Goal: Task Accomplishment & Management: Manage account settings

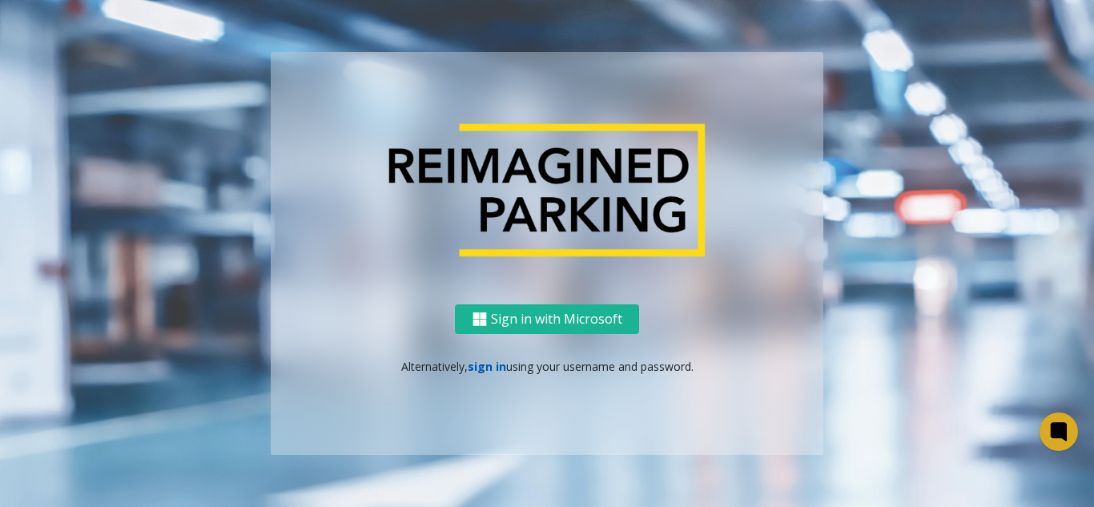
click at [494, 372] on link "sign in" at bounding box center [487, 366] width 38 height 15
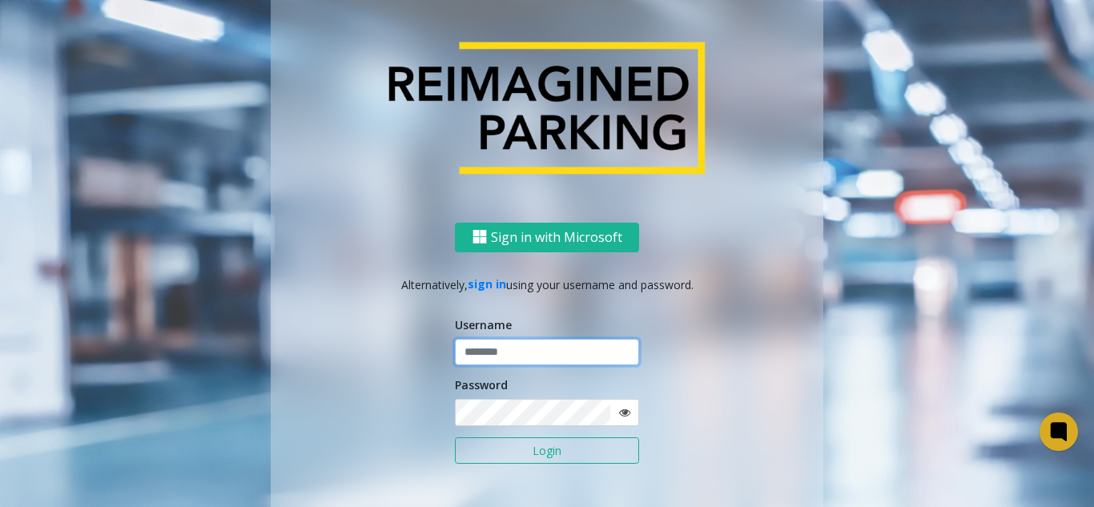
type input "*******"
click at [499, 448] on button "Login" at bounding box center [547, 450] width 184 height 27
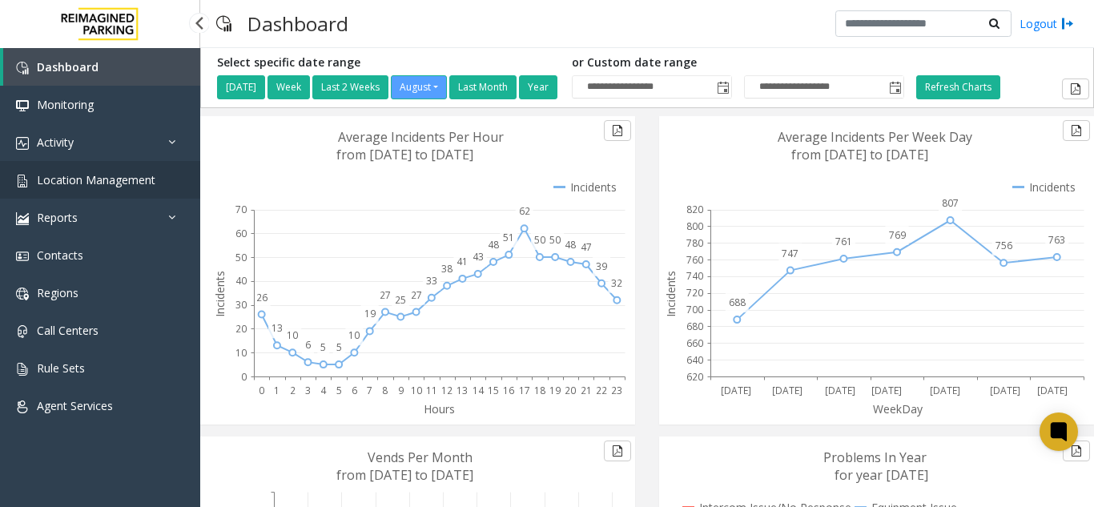
click at [121, 178] on span "Location Management" at bounding box center [96, 179] width 119 height 15
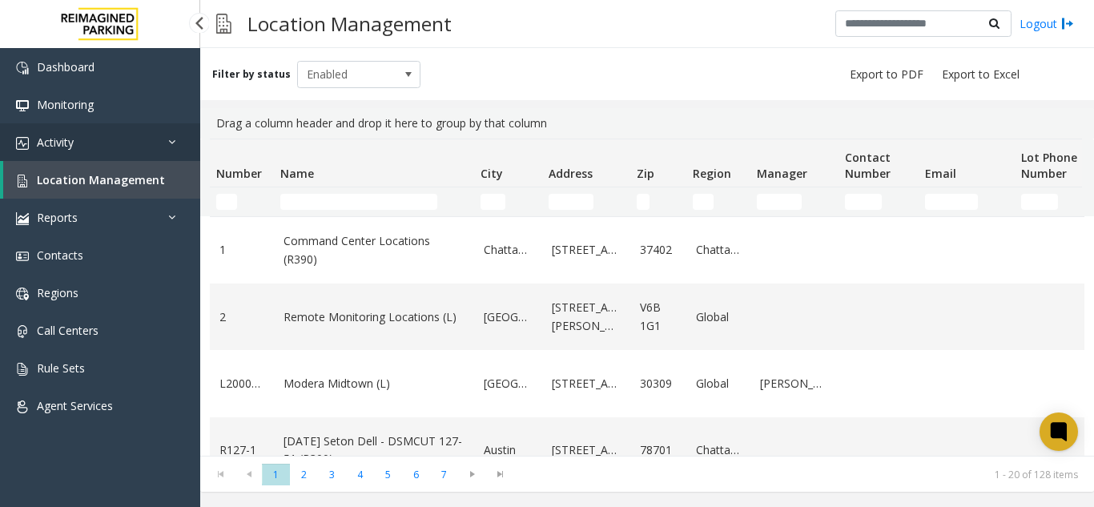
click at [131, 158] on link "Activity" at bounding box center [100, 142] width 200 height 38
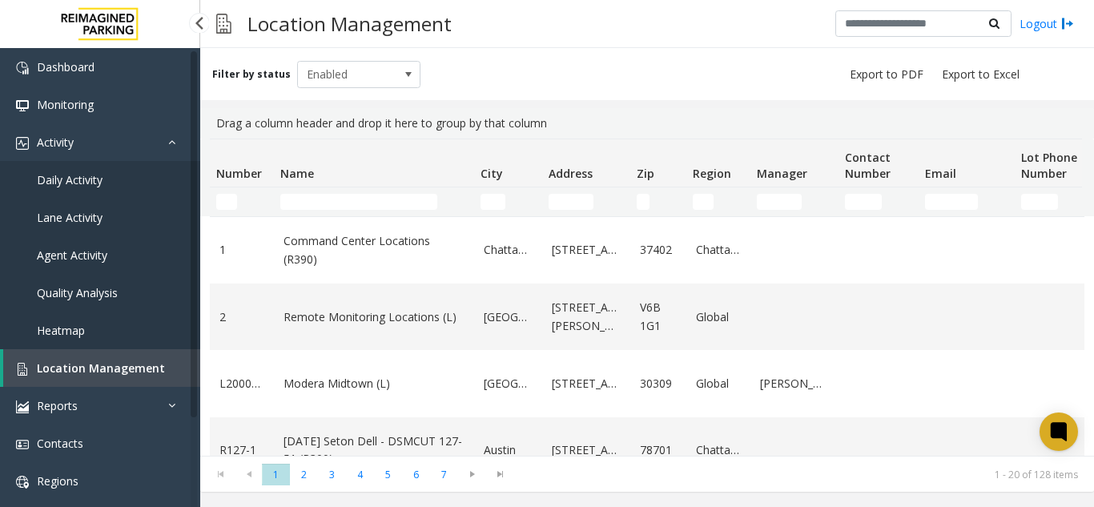
click at [89, 179] on span "Daily Activity" at bounding box center [70, 179] width 66 height 15
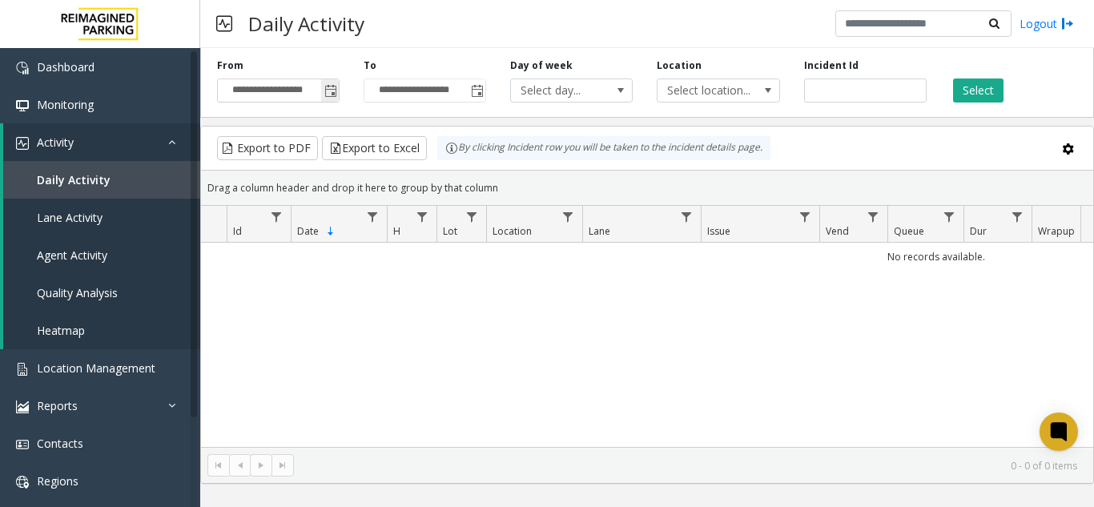
click at [325, 90] on span "Toggle popup" at bounding box center [330, 91] width 13 height 13
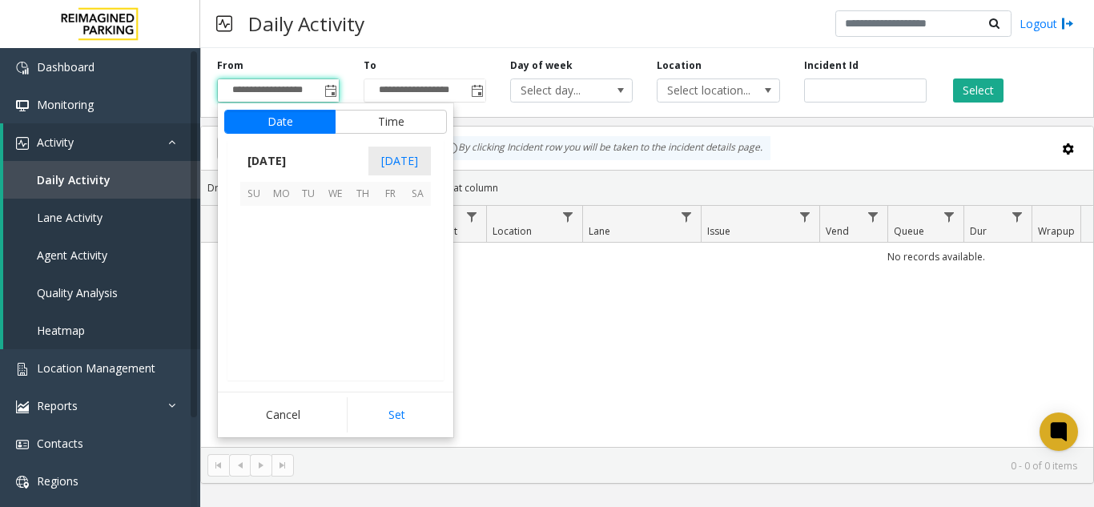
scroll to position [287233, 0]
click at [403, 334] on span "29" at bounding box center [389, 328] width 27 height 27
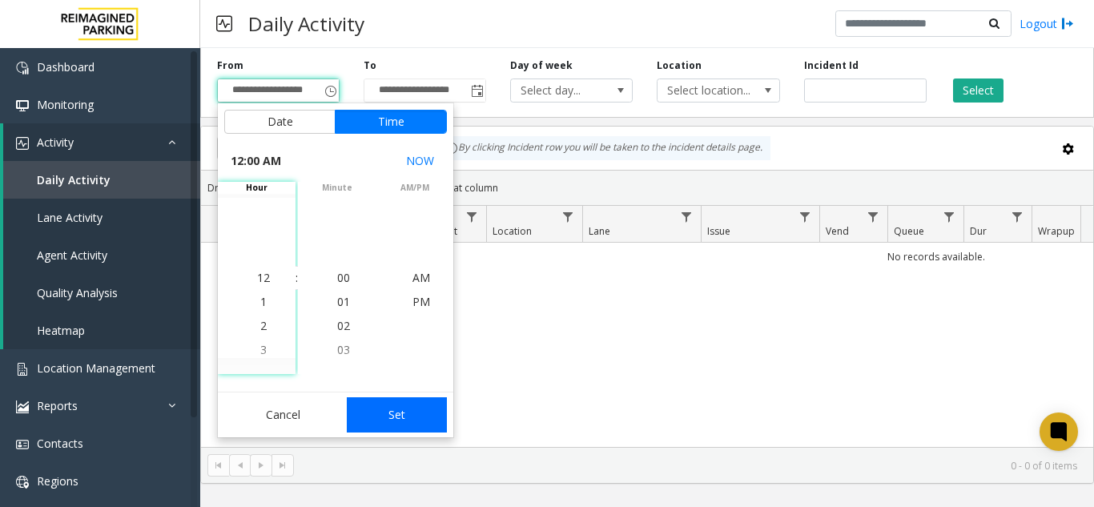
click at [387, 428] on button "Set" at bounding box center [397, 414] width 101 height 35
type input "**********"
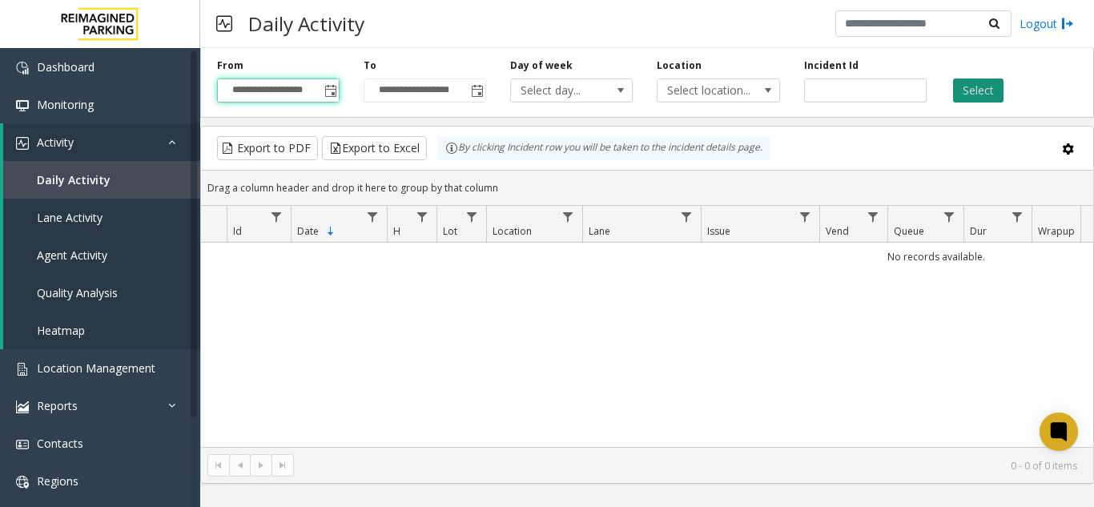
click at [957, 88] on button "Select" at bounding box center [978, 90] width 50 height 24
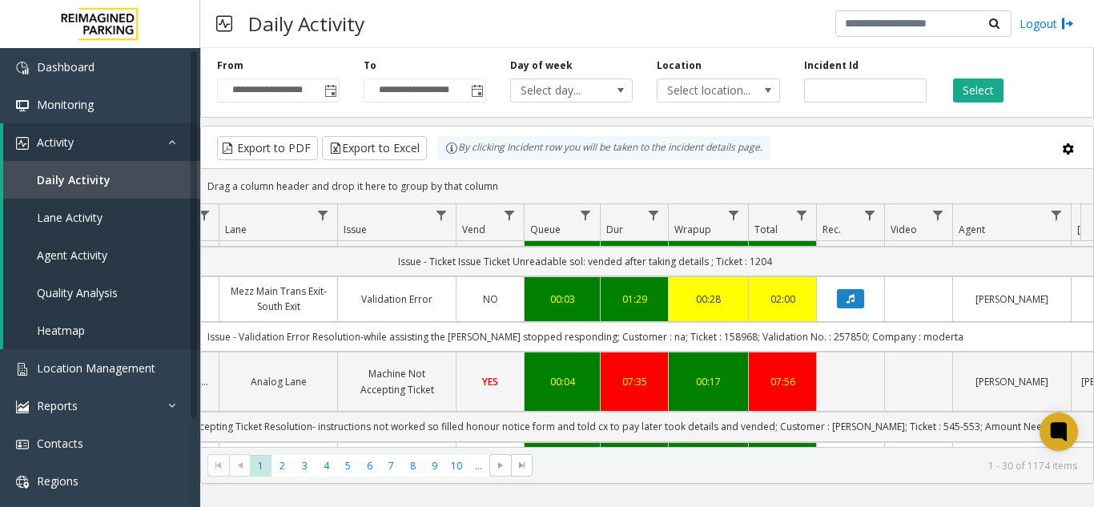
scroll to position [0, 386]
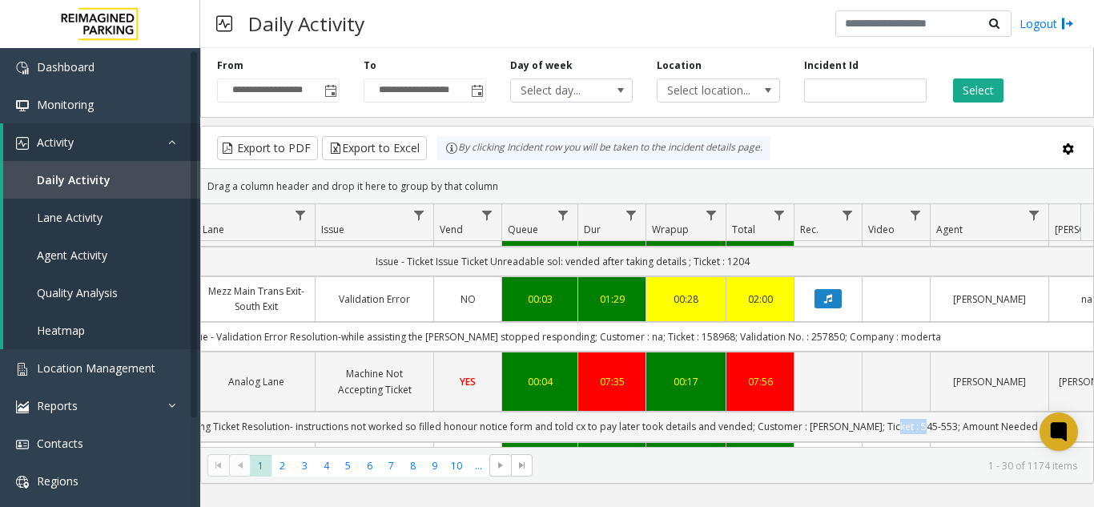
drag, startPoint x: 927, startPoint y: 380, endPoint x: 891, endPoint y: 382, distance: 36.1
click at [891, 412] on td "Issue - Machine Not Accepting Ticket Resolution- instructions not worked so fil…" at bounding box center [563, 427] width 1444 height 30
copy td "545-553"
drag, startPoint x: 828, startPoint y: 384, endPoint x: 852, endPoint y: 383, distance: 24.1
click at [852, 412] on td "Issue - Machine Not Accepting Ticket Resolution- instructions not worked so fil…" at bounding box center [563, 427] width 1444 height 30
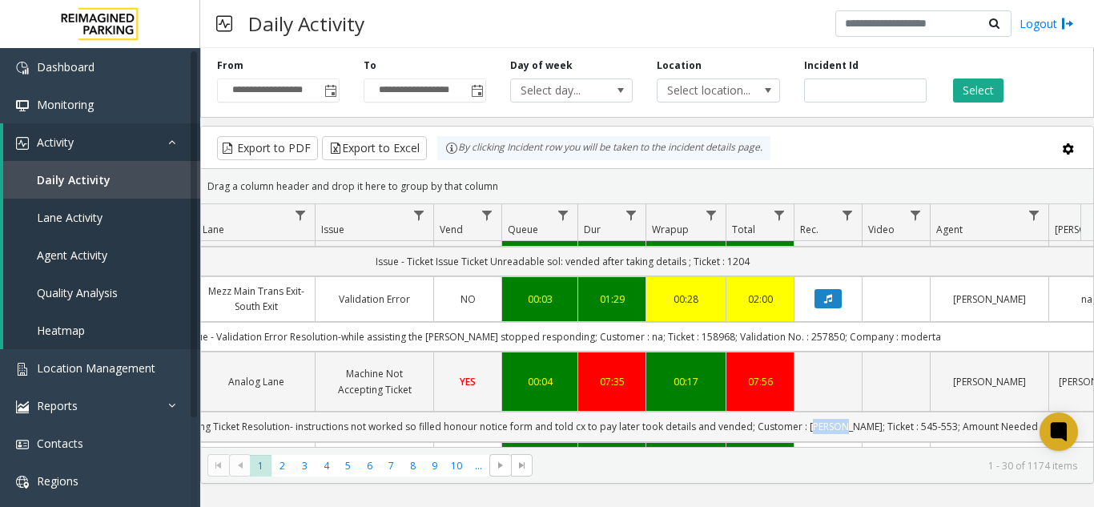
copy td "[PERSON_NAME]"
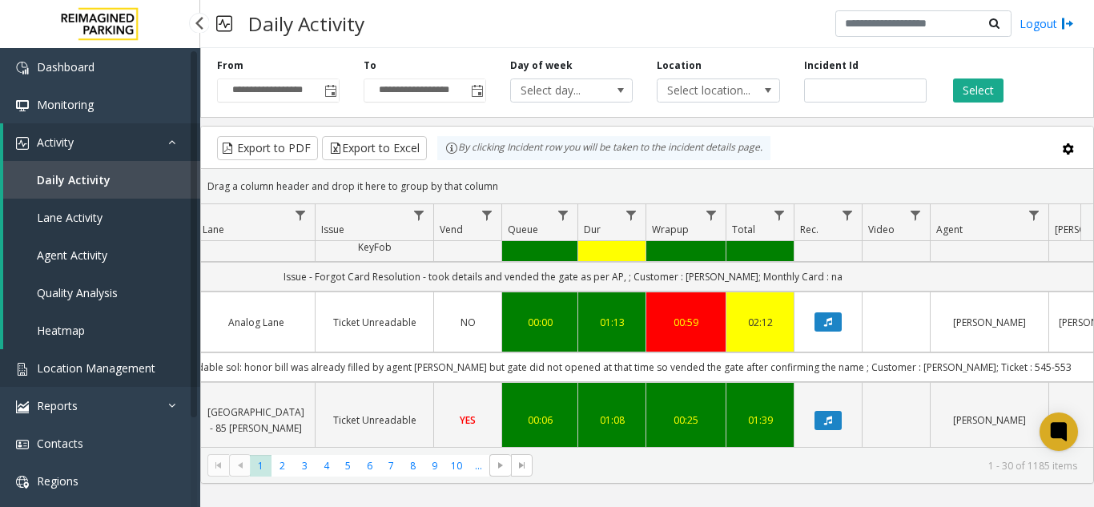
click at [111, 368] on span "Location Management" at bounding box center [96, 367] width 119 height 15
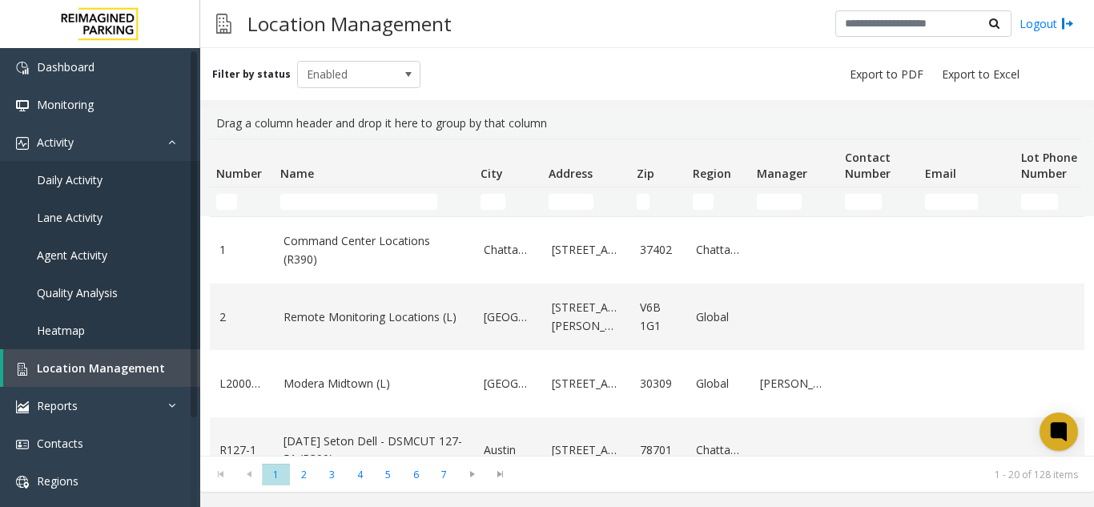
click at [295, 214] on td "Name Filter" at bounding box center [374, 201] width 200 height 29
click at [299, 209] on input "Name Filter" at bounding box center [358, 202] width 157 height 16
type input "*"
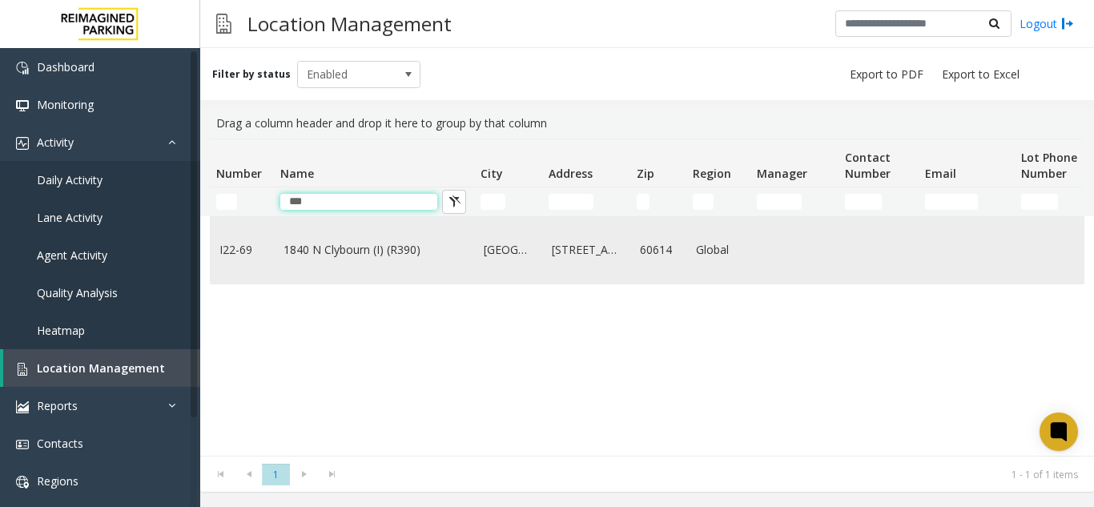
type input "***"
click at [391, 259] on link "1840 N Clybourn (I) (R390)" at bounding box center [373, 250] width 181 height 18
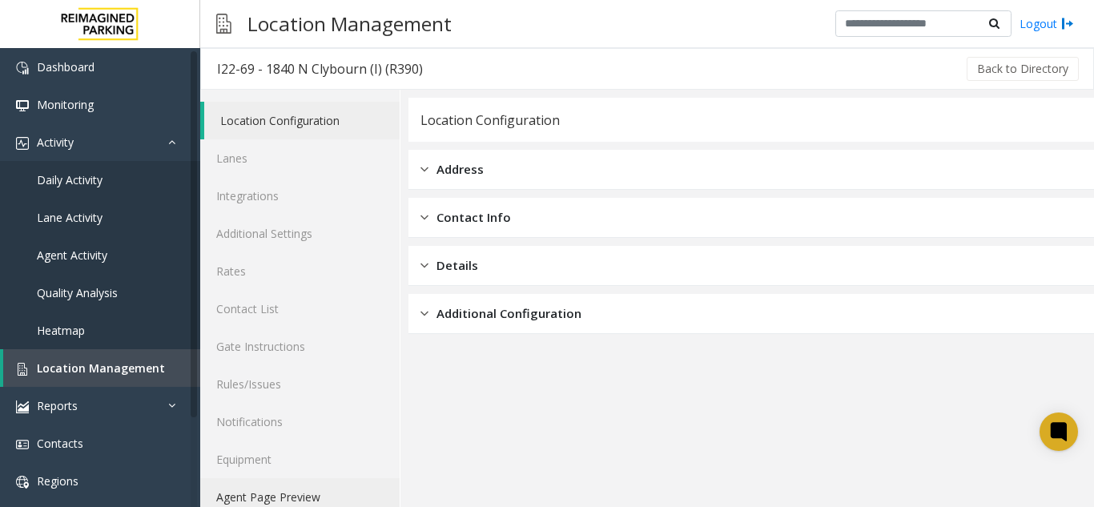
click at [353, 500] on link "Agent Page Preview" at bounding box center [299, 497] width 199 height 38
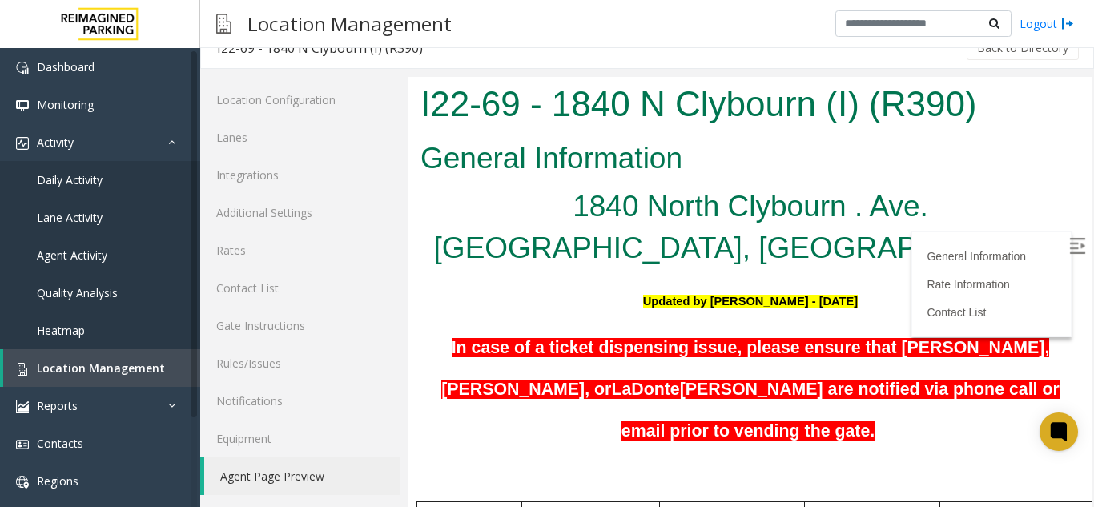
scroll to position [400, 0]
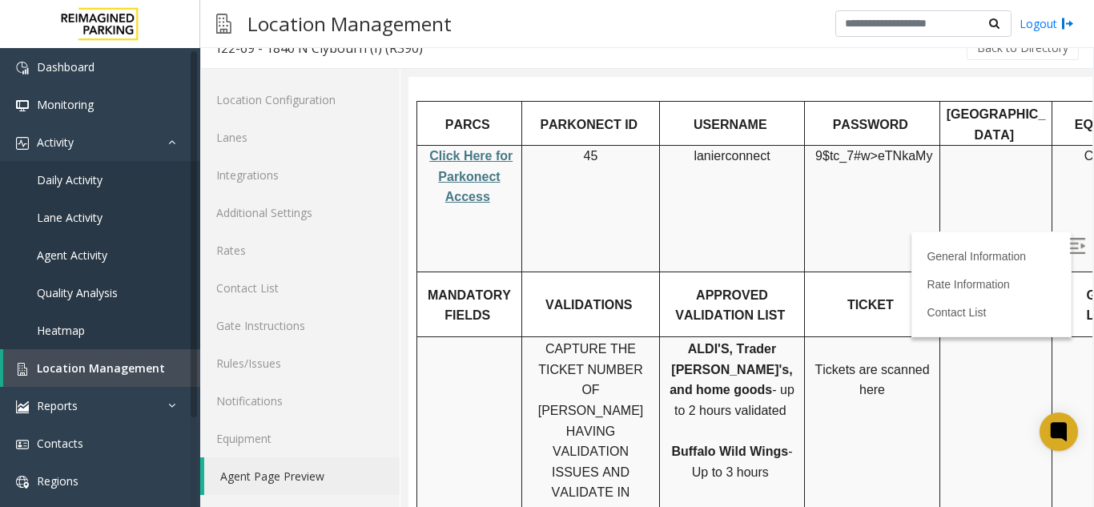
click at [472, 149] on span "Click Here for Parkonect Access" at bounding box center [470, 176] width 83 height 54
click at [746, 149] on span "lanierconnect" at bounding box center [732, 156] width 76 height 14
copy p "lanierconnect"
click at [853, 149] on span "9$tc_7#w>" at bounding box center [846, 156] width 62 height 14
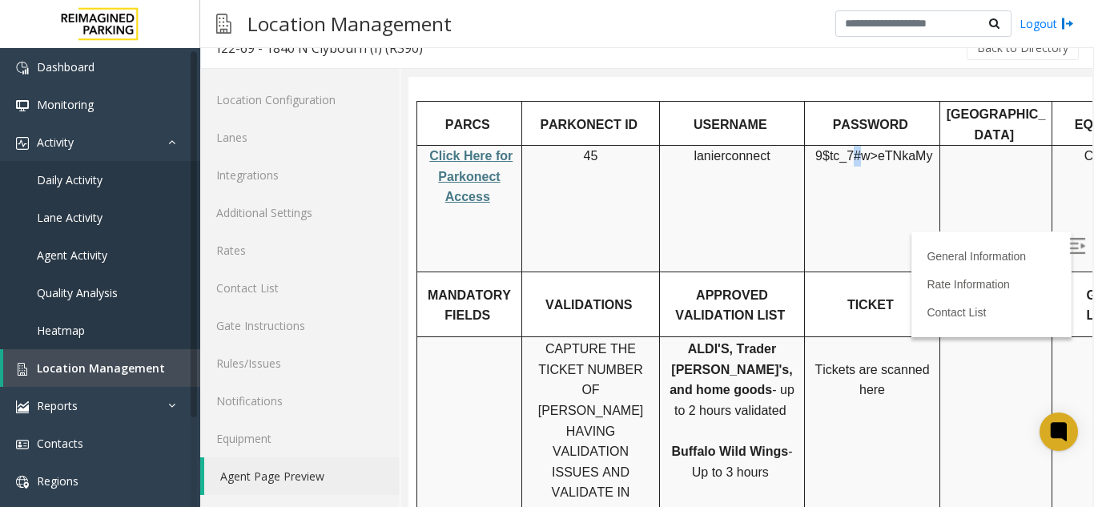
click at [853, 149] on span "9$tc_7#w>" at bounding box center [846, 156] width 62 height 14
copy p "9$tc_7#w> eTNkaMy"
click at [141, 168] on link "Daily Activity" at bounding box center [100, 180] width 200 height 38
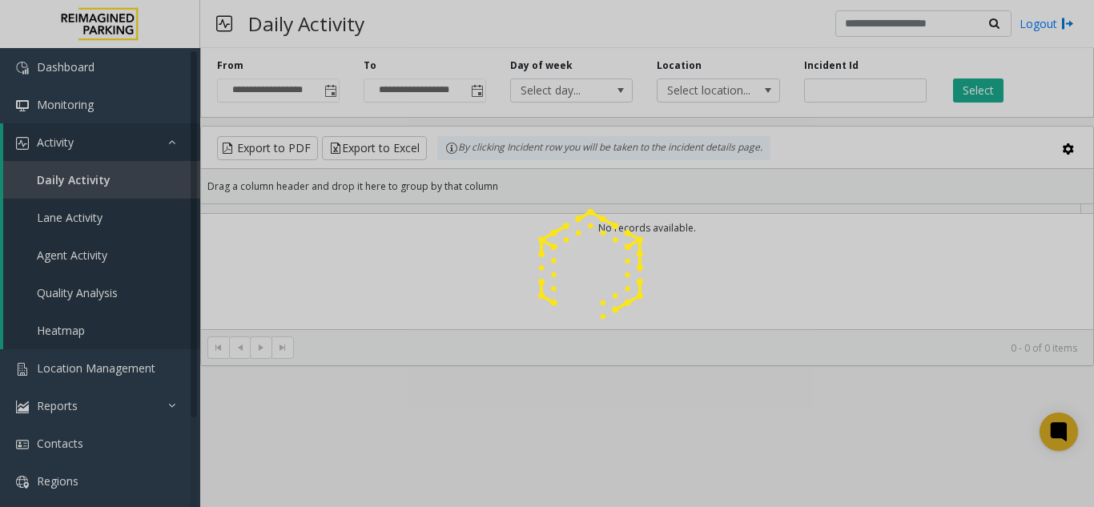
click at [332, 97] on div at bounding box center [547, 253] width 1094 height 507
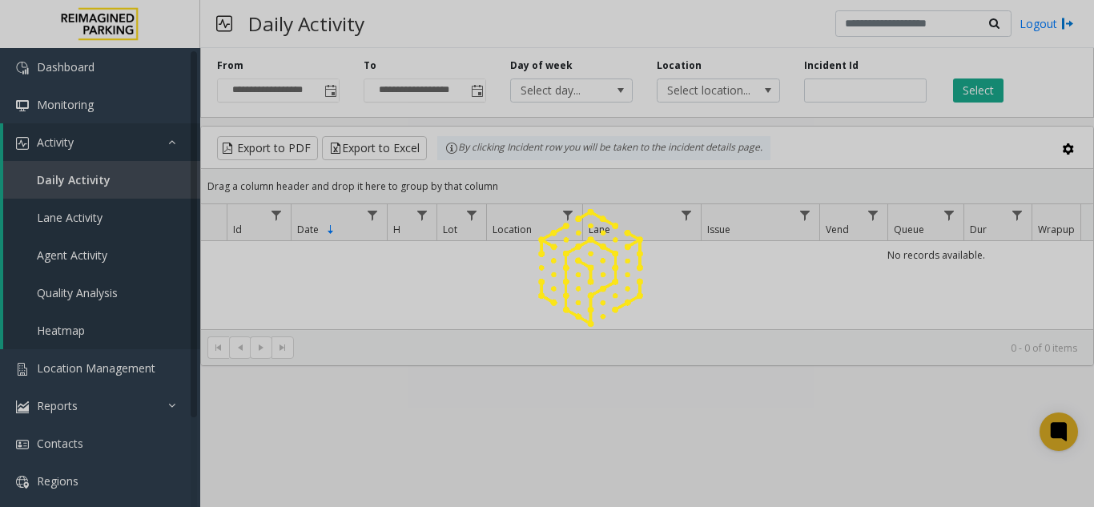
click at [332, 97] on span "Toggle popup" at bounding box center [330, 91] width 13 height 13
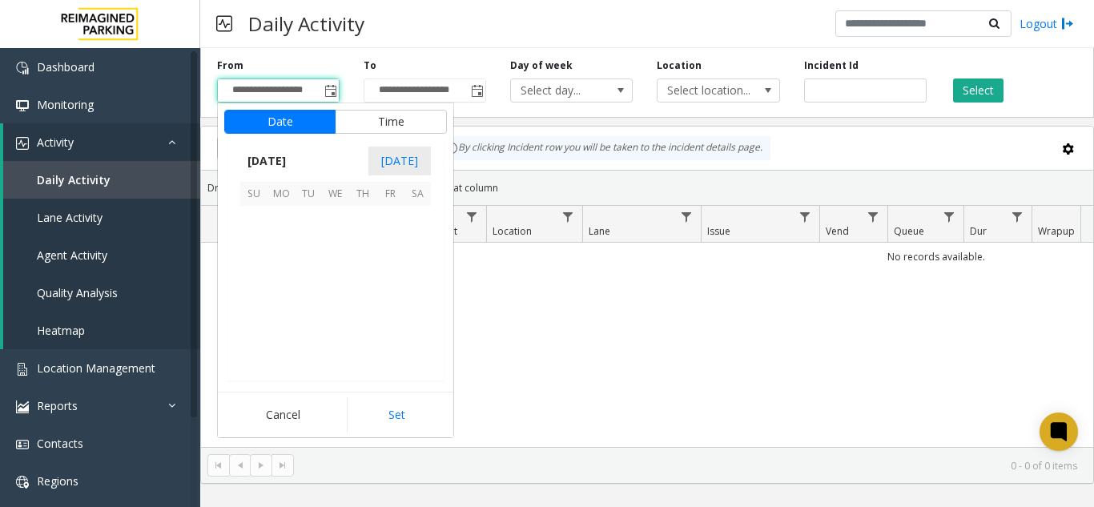
scroll to position [287233, 0]
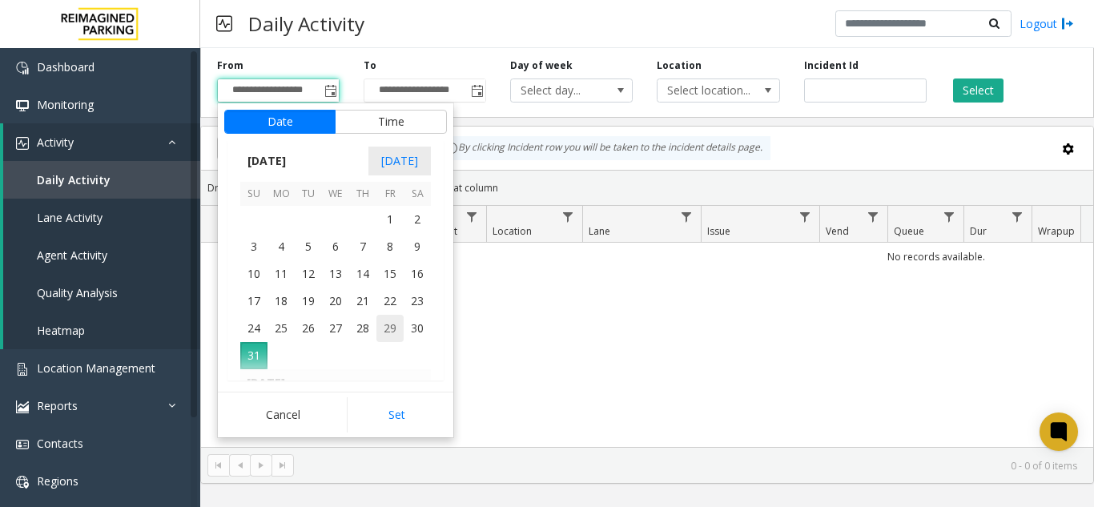
click at [382, 328] on span "29" at bounding box center [389, 328] width 27 height 27
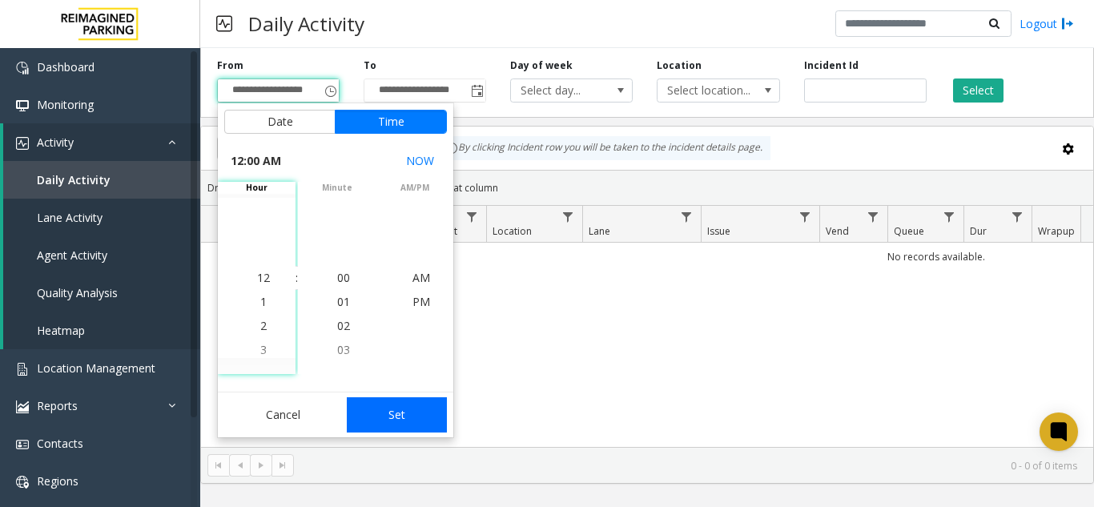
drag, startPoint x: 405, startPoint y: 418, endPoint x: 735, endPoint y: 227, distance: 381.4
click at [405, 417] on button "Set" at bounding box center [397, 414] width 101 height 35
type input "**********"
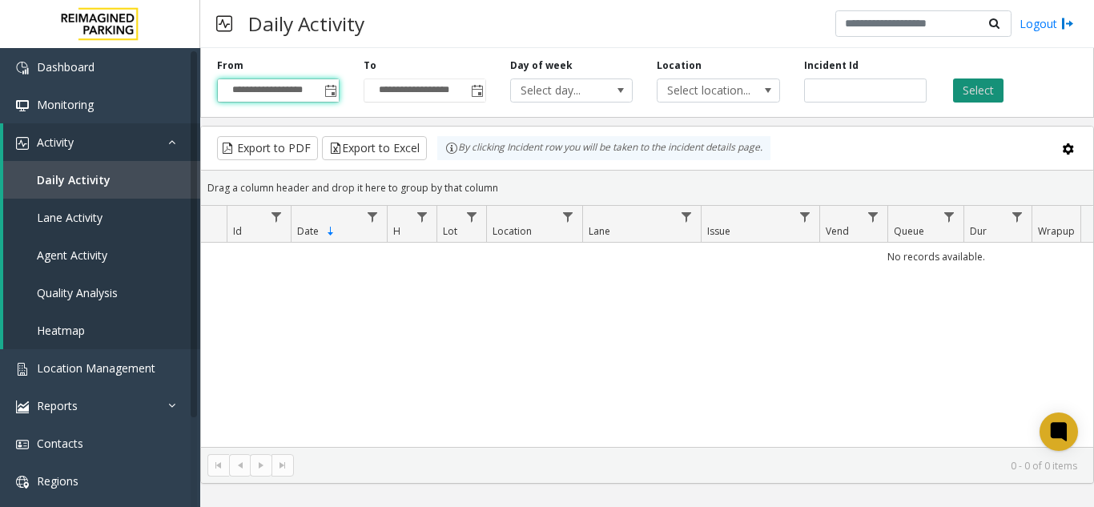
click at [975, 97] on button "Select" at bounding box center [978, 90] width 50 height 24
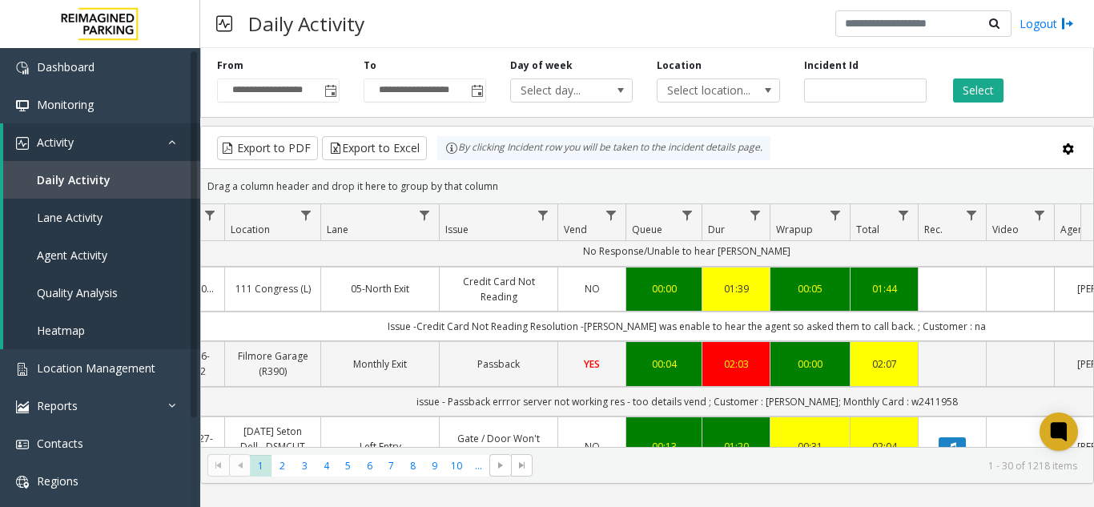
scroll to position [0, 262]
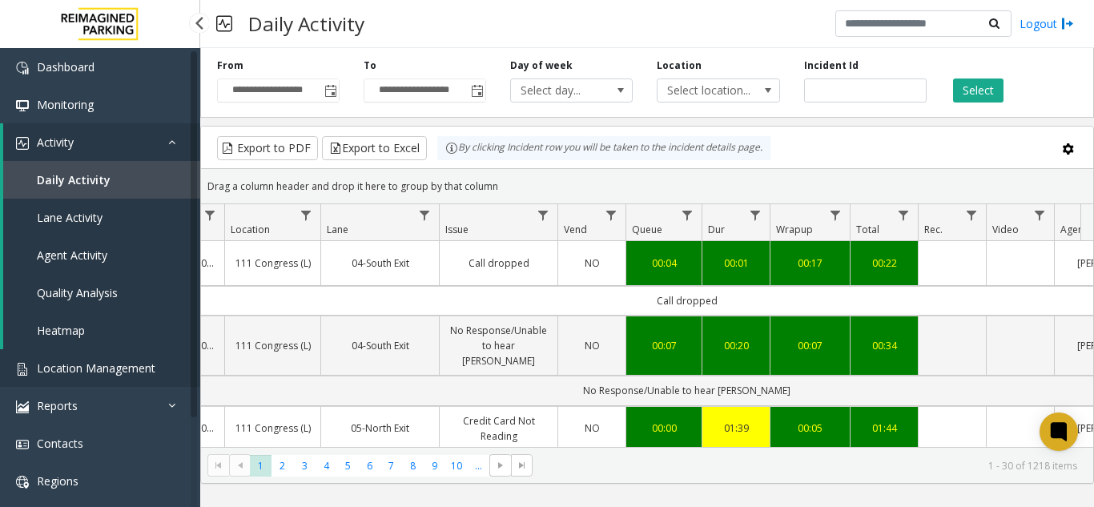
click at [85, 356] on link "Location Management" at bounding box center [100, 368] width 200 height 38
